Goal: Find specific page/section: Find specific page/section

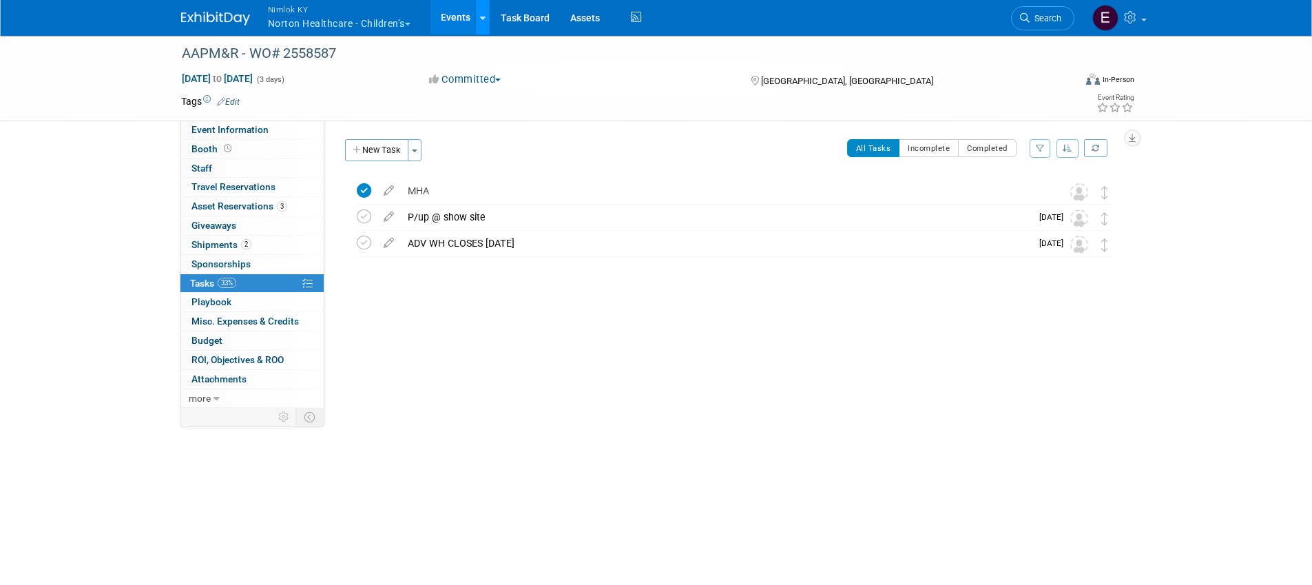
click at [487, 24] on link at bounding box center [482, 17] width 14 height 34
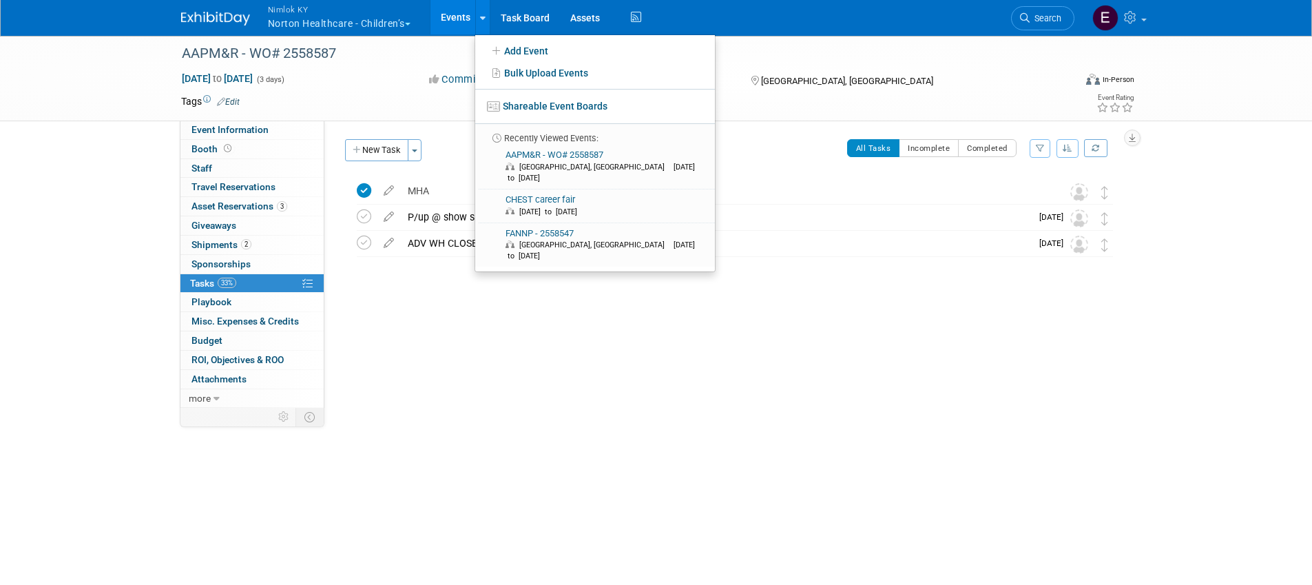
click at [461, 21] on link "Events" at bounding box center [455, 17] width 50 height 34
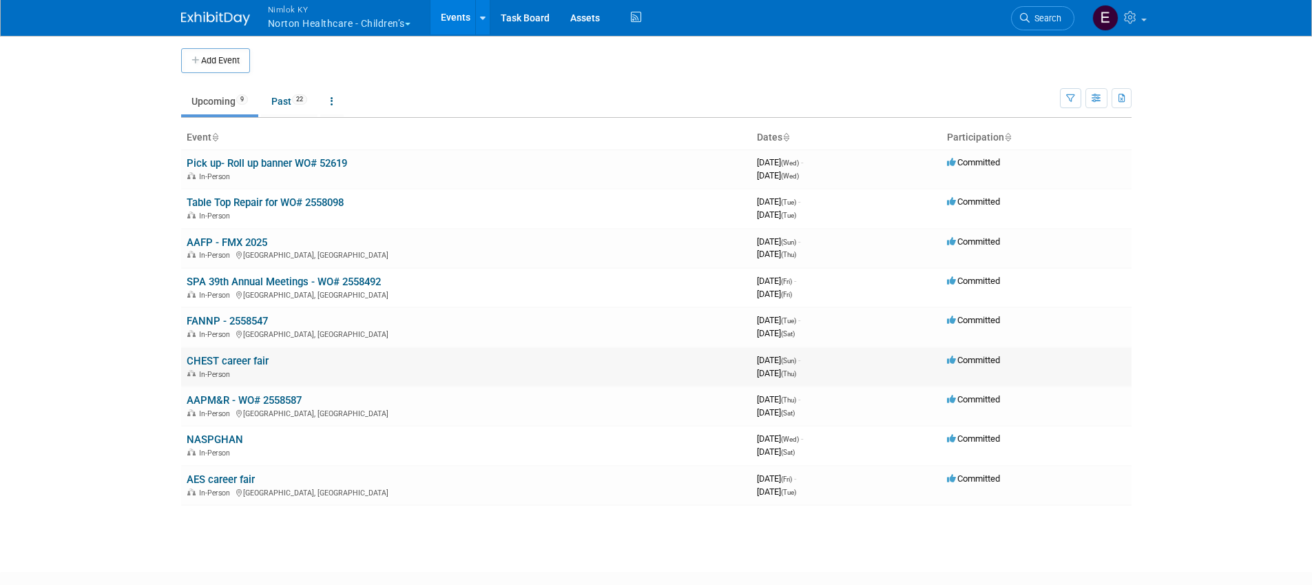
click at [233, 359] on link "CHEST career fair" at bounding box center [228, 361] width 82 height 12
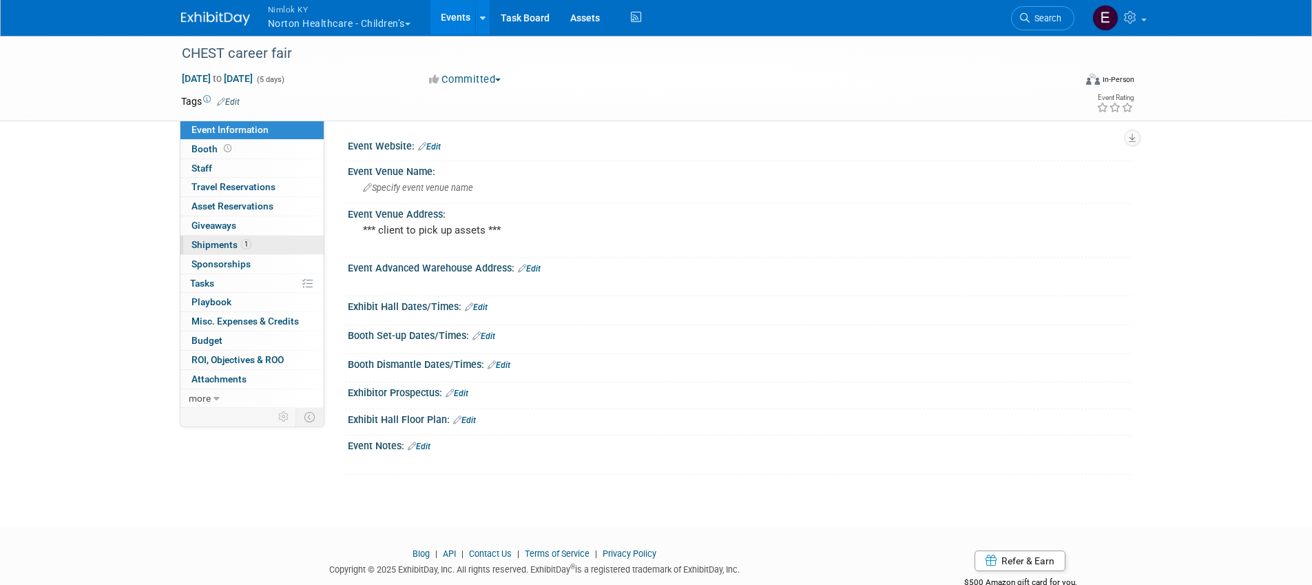
click at [219, 250] on link "1 Shipments 1" at bounding box center [251, 245] width 143 height 19
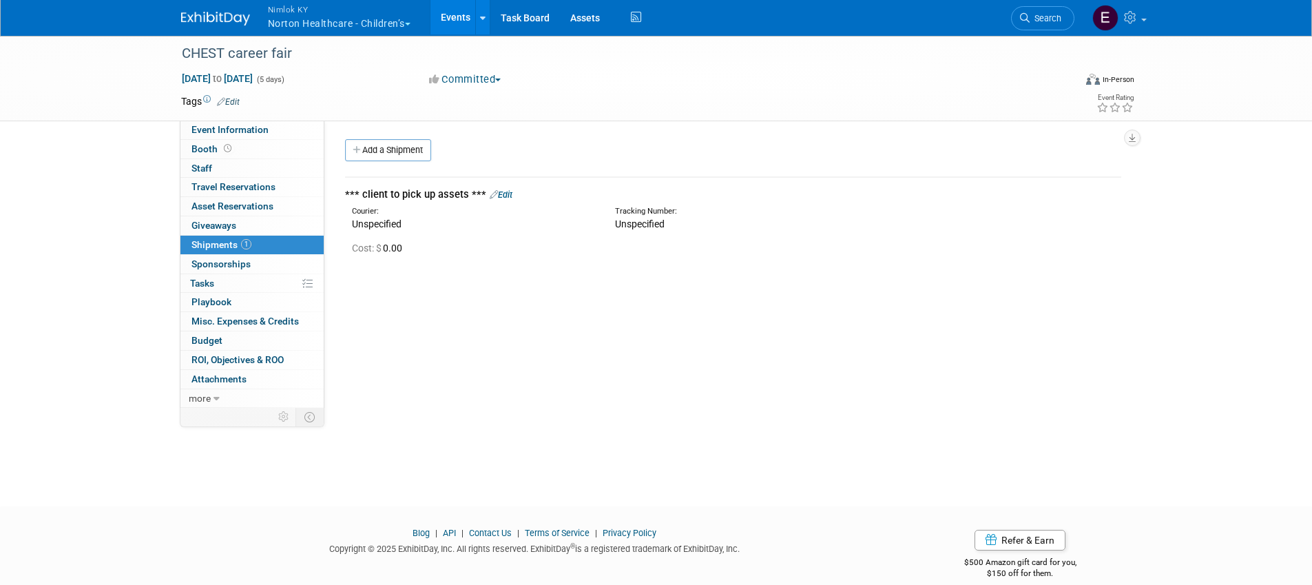
click at [505, 438] on div "CHEST career fair Oct 19, 2025 to Oct 23, 2025 (5 days) Oct 19, 2025 to Oct 23,…" at bounding box center [656, 257] width 1312 height 447
click at [328, 28] on button "Nimlok KY Norton Healthcare - Children’s" at bounding box center [347, 18] width 161 height 36
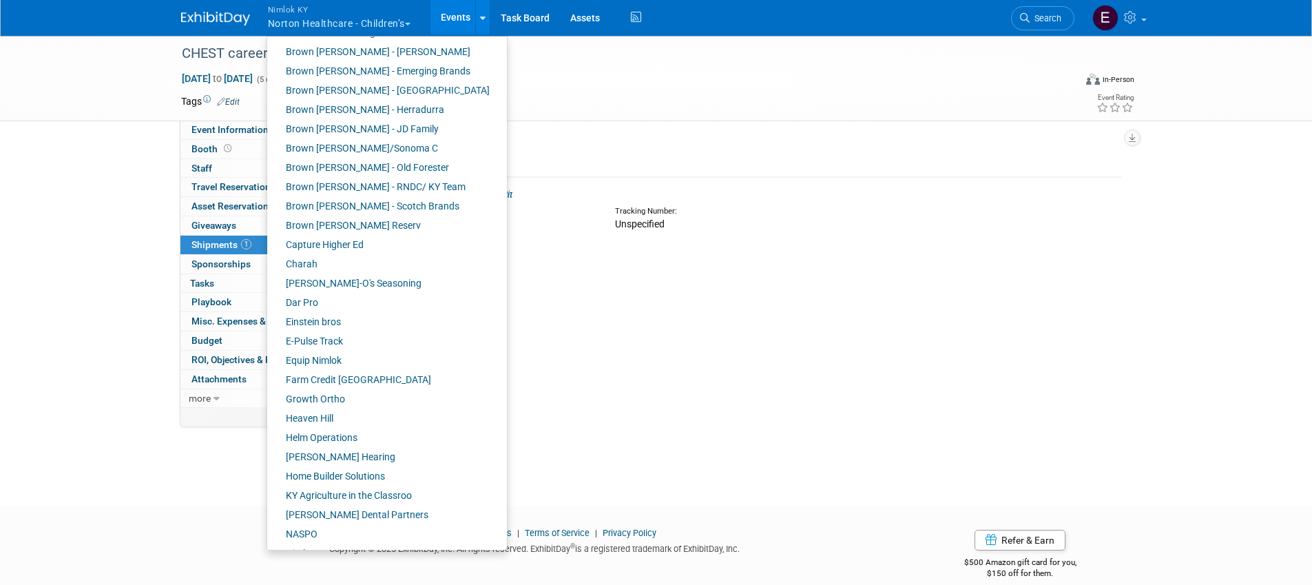
scroll to position [74, 0]
click at [348, 251] on link "Capture Higher Ed" at bounding box center [381, 247] width 229 height 19
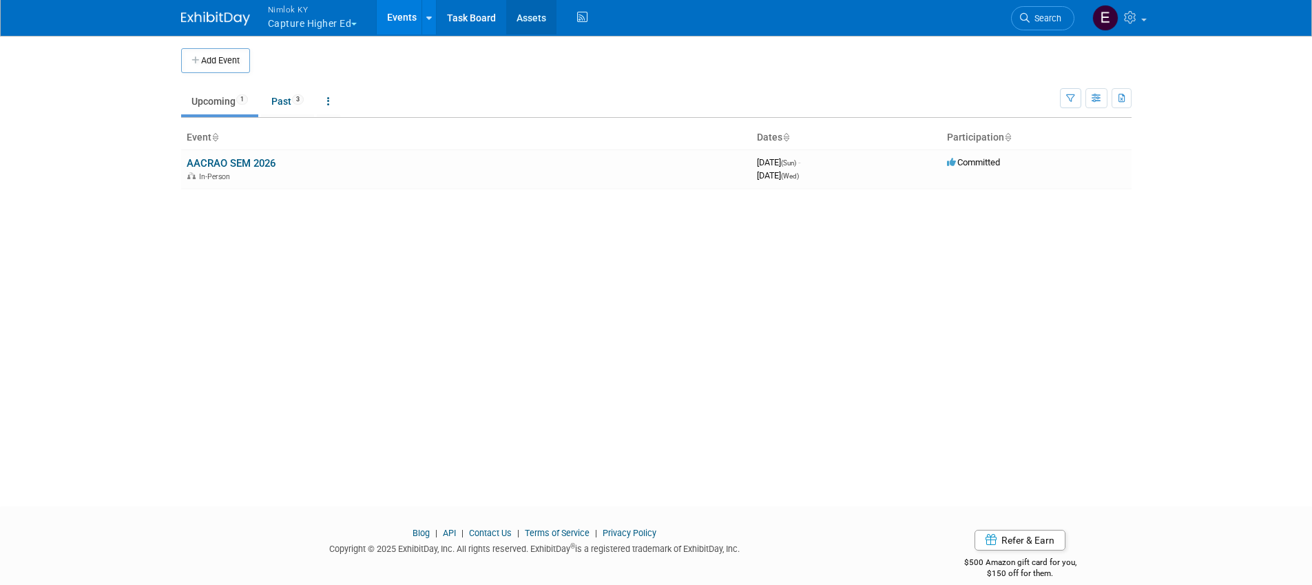
click at [533, 19] on link "Assets" at bounding box center [531, 17] width 50 height 34
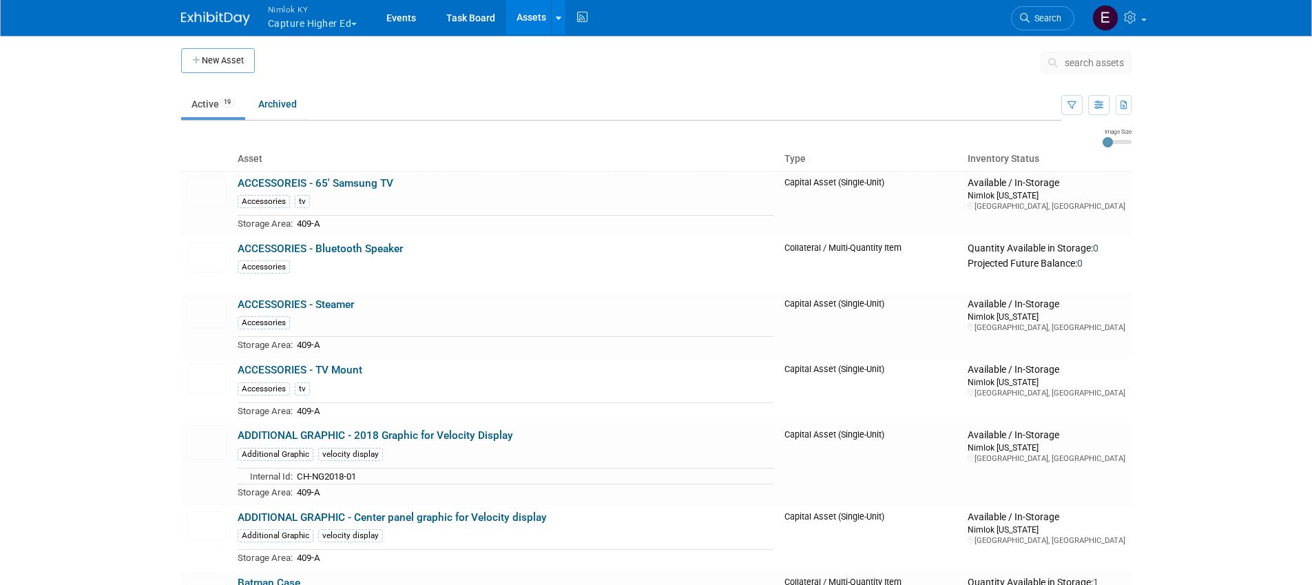
click at [122, 204] on body "Nimlok KY Capture Higher Ed Explore: My Workspaces 44 Go to Workspace: Accurate…" at bounding box center [656, 292] width 1312 height 585
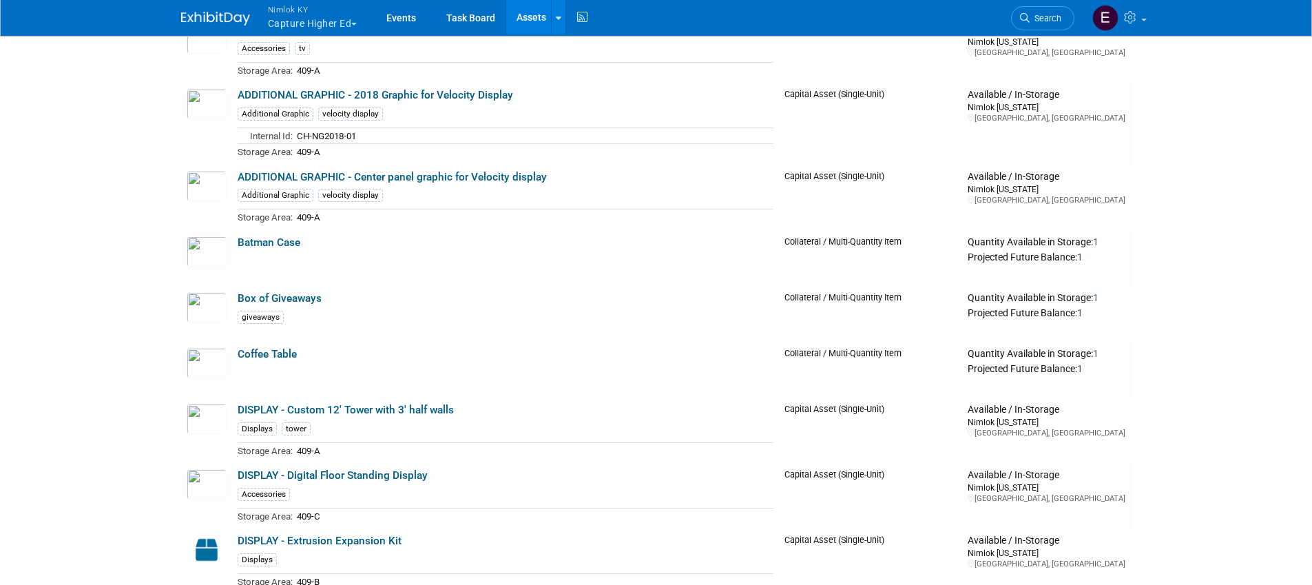
scroll to position [403, 0]
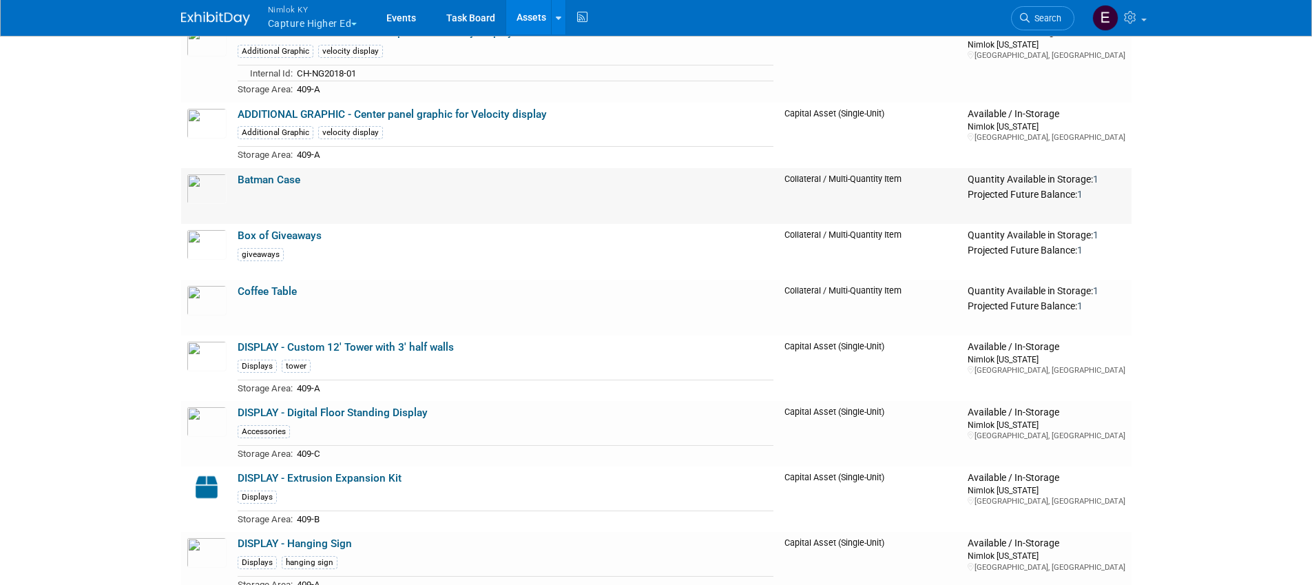
click at [269, 174] on link "Batman Case" at bounding box center [269, 180] width 63 height 12
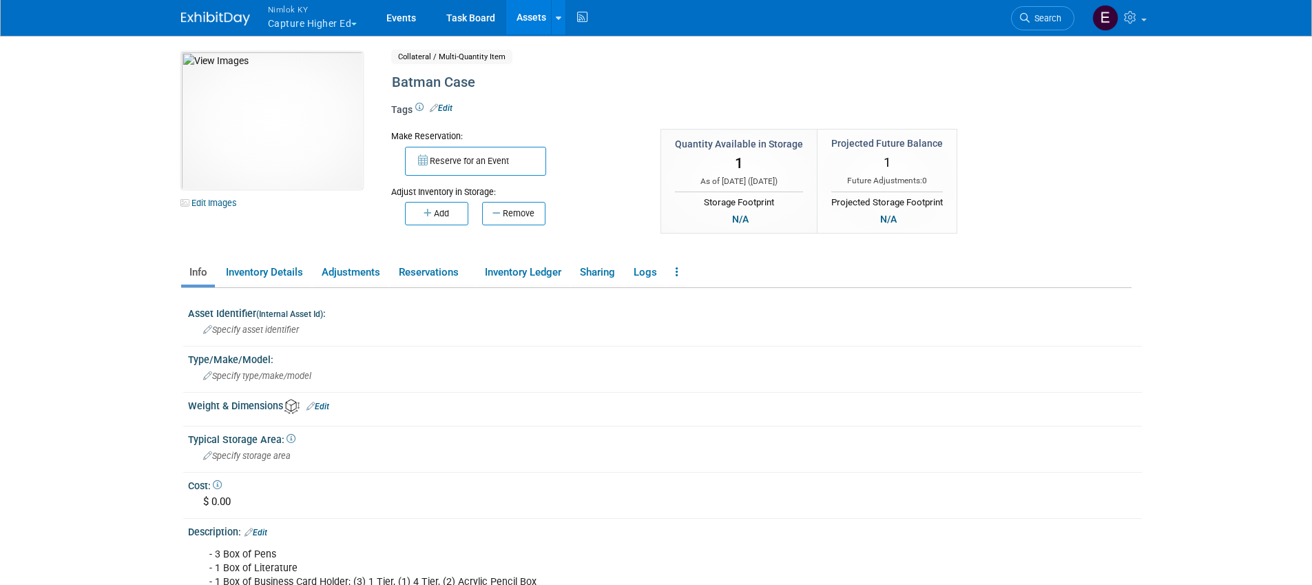
click at [158, 290] on body "Nimlok KY Capture Higher Ed Explore: My Workspaces 44 Go to Workspace:" at bounding box center [656, 292] width 1312 height 585
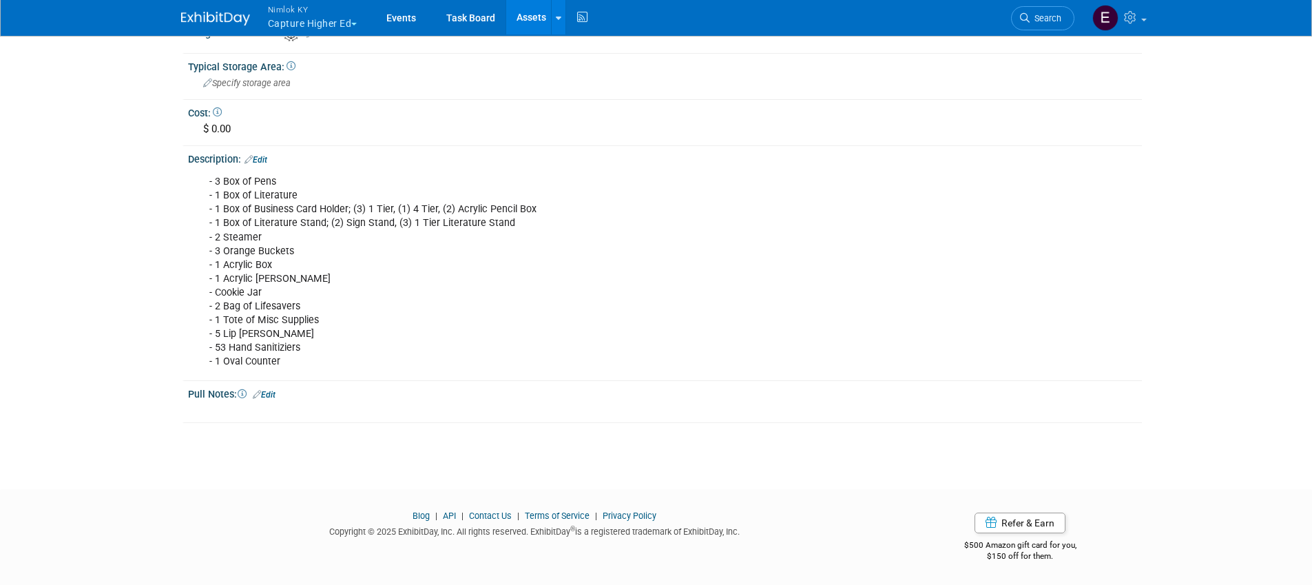
scroll to position [373, 0]
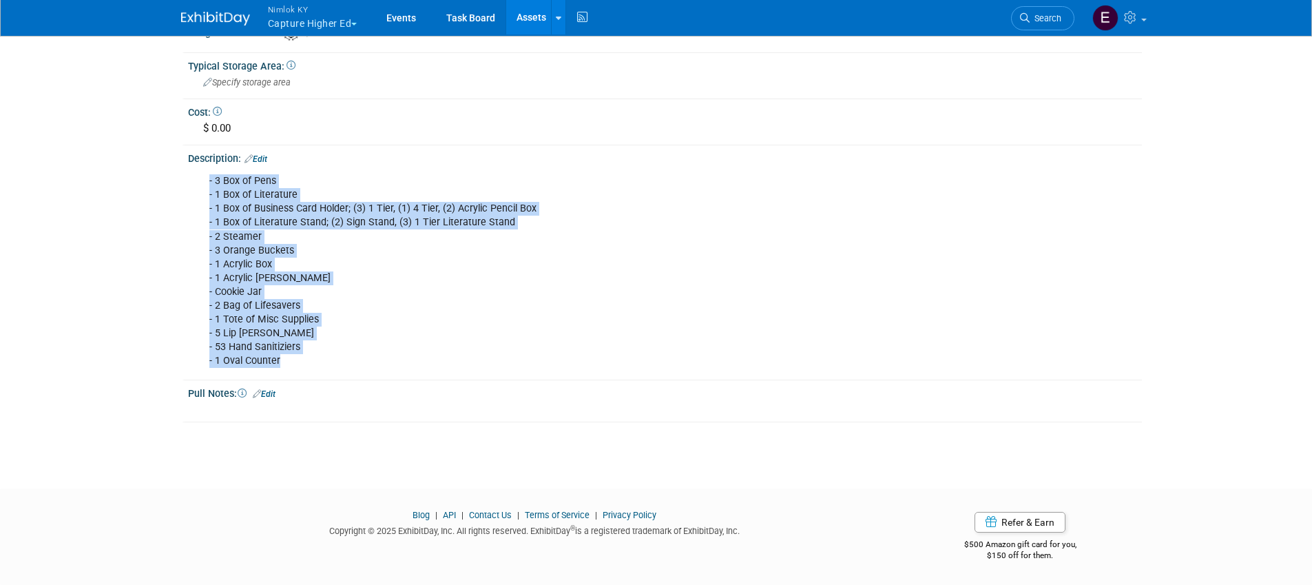
drag, startPoint x: 289, startPoint y: 363, endPoint x: 199, endPoint y: 181, distance: 203.0
click at [200, 181] on div "- 3 Box of Pens - 1 Box of Literature - 1 Box of Business Card Holder; (3) 1 Ti…" at bounding box center [581, 270] width 762 height 207
copy div "- 3 Box of Pens - 1 Box of Literature - 1 Box of Business Card Holder; (3) 1 Ti…"
click at [886, 281] on div "- 3 Box of Pens - 1 Box of Literature - 1 Box of Business Card Holder; (3) 1 Ti…" at bounding box center [581, 270] width 762 height 207
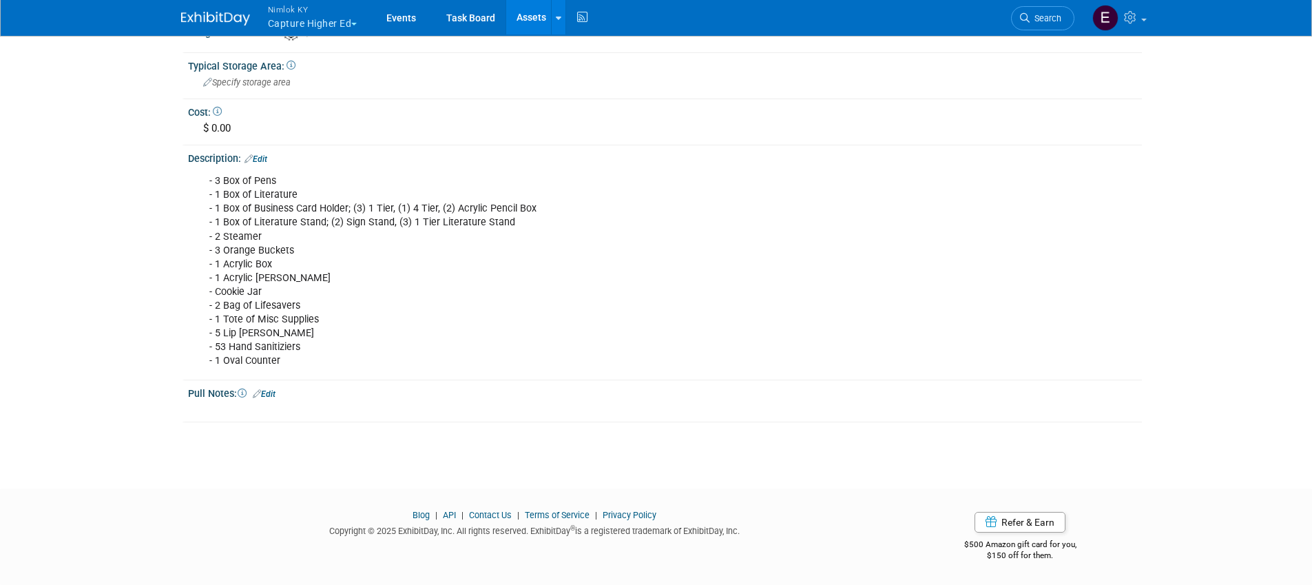
click at [294, 25] on button "Nimlok KY Capture Higher Ed" at bounding box center [321, 18] width 108 height 36
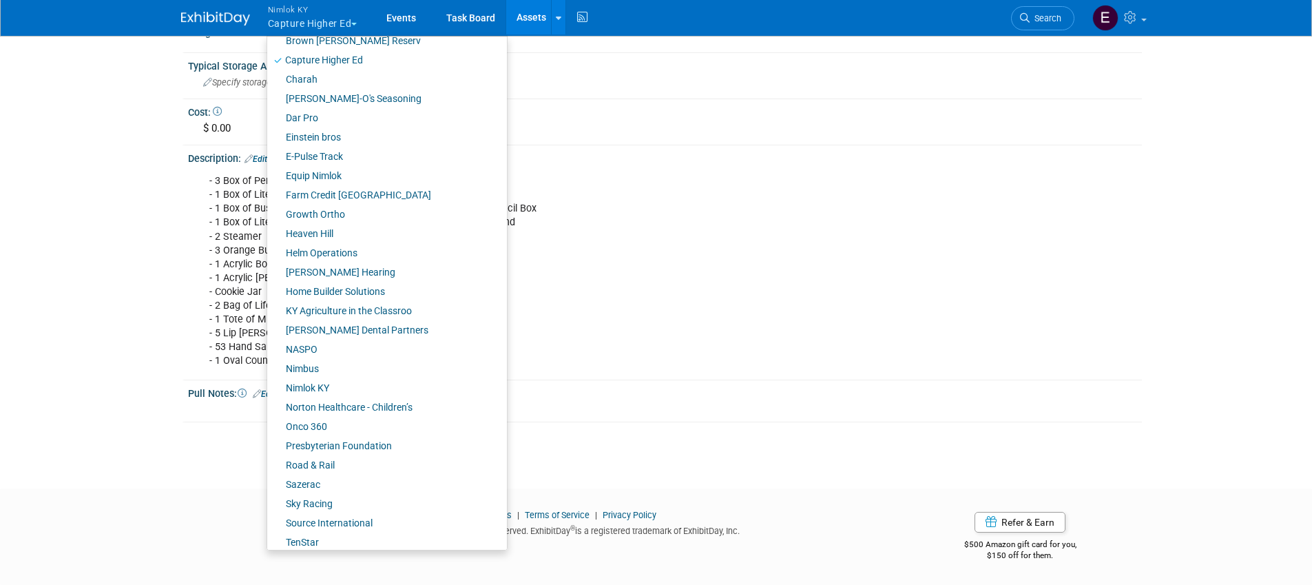
scroll to position [403, 0]
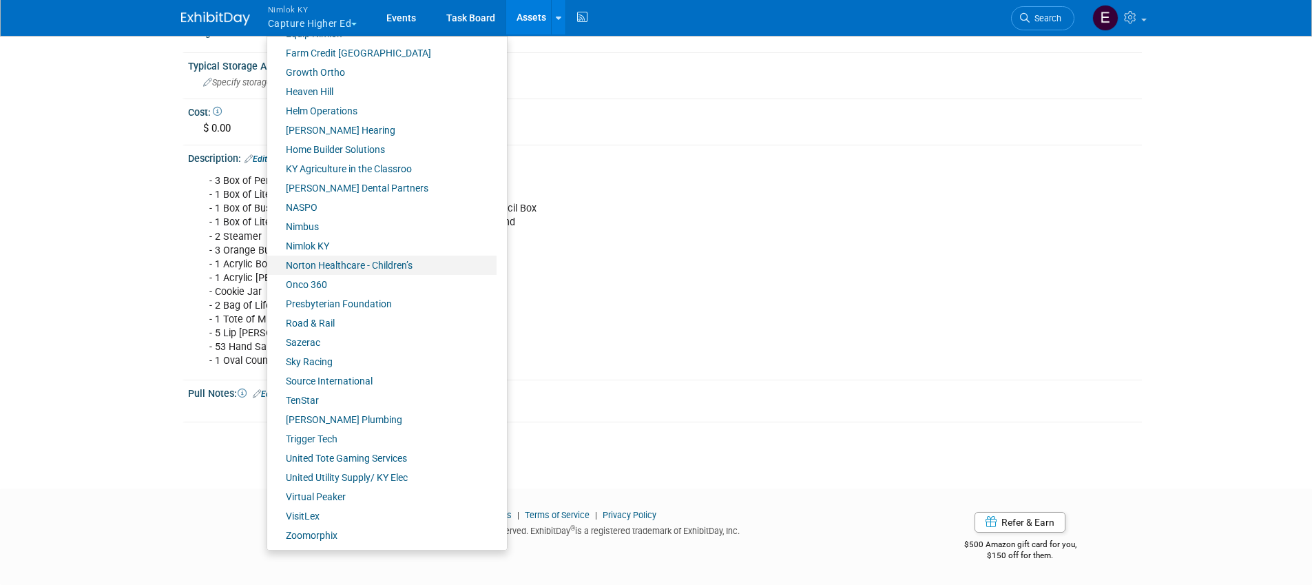
click at [308, 267] on link "Norton Healthcare - Children’s" at bounding box center [381, 264] width 229 height 19
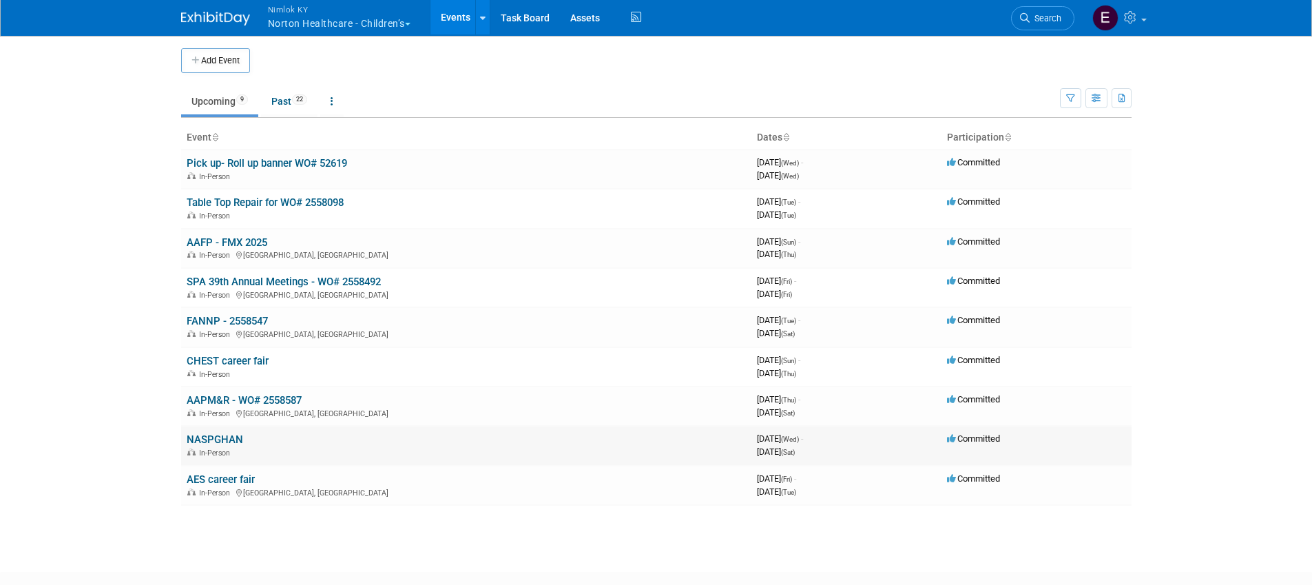
click at [224, 439] on link "NASPGHAN" at bounding box center [215, 439] width 56 height 12
